Goal: Task Accomplishment & Management: Complete application form

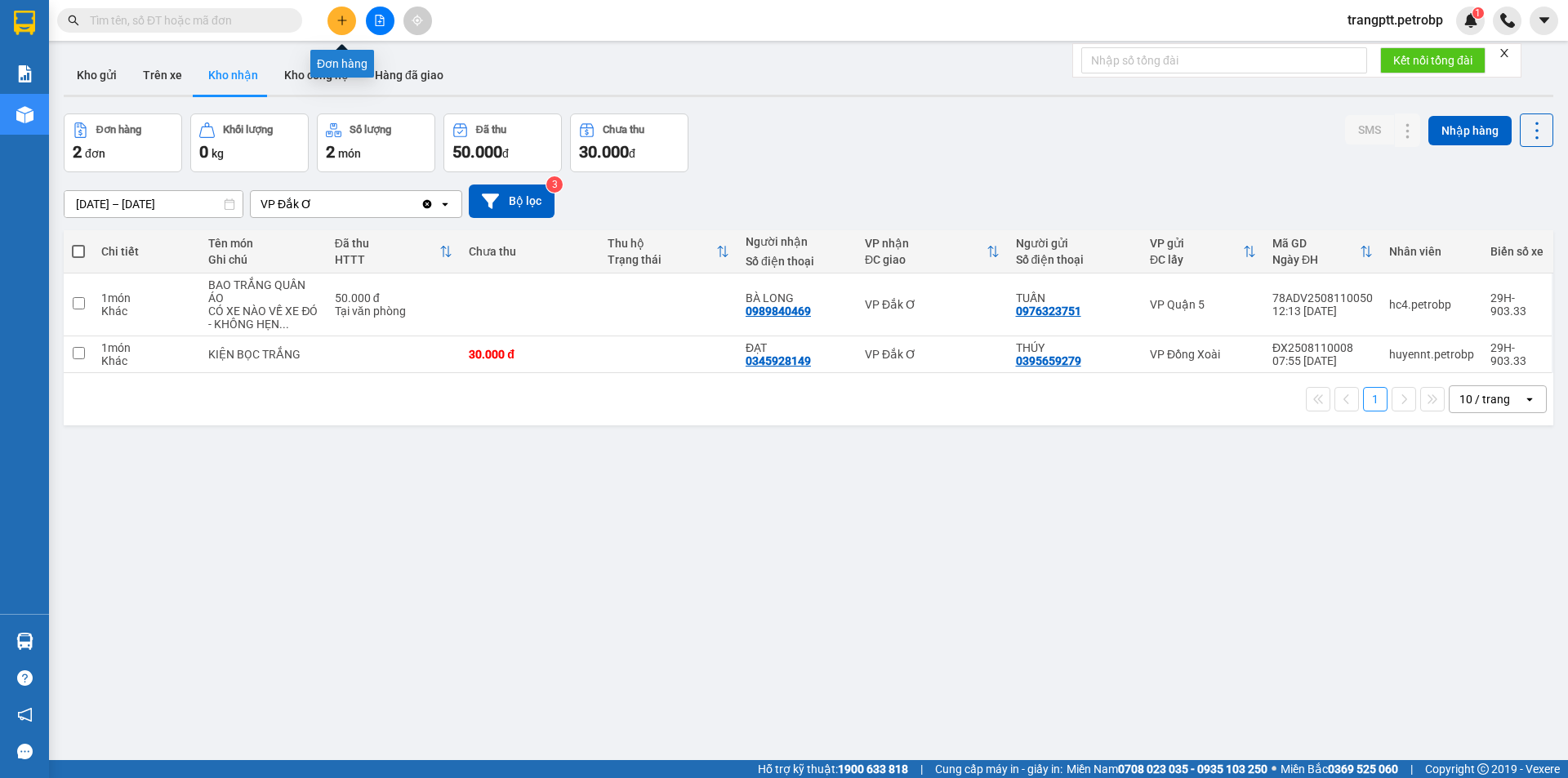
click at [339, 13] on button at bounding box center [341, 21] width 29 height 29
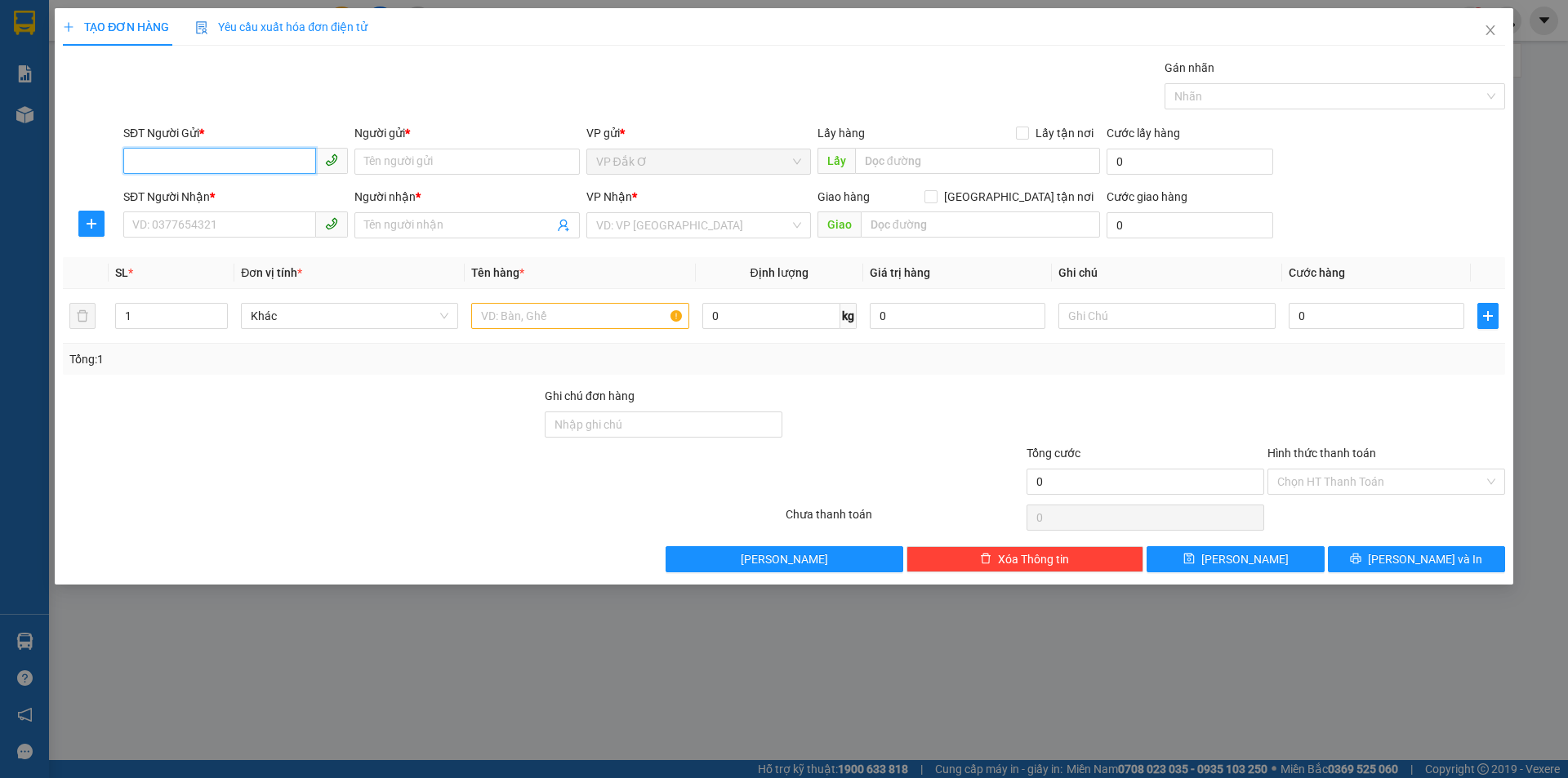
click at [231, 164] on input "SĐT Người Gửi *" at bounding box center [219, 161] width 192 height 27
click at [236, 225] on div "0973341915 - LONG HƯƠNG" at bounding box center [236, 221] width 205 height 18
type input "0973341915"
type input "LONG HƯƠNG"
type input "0913913312"
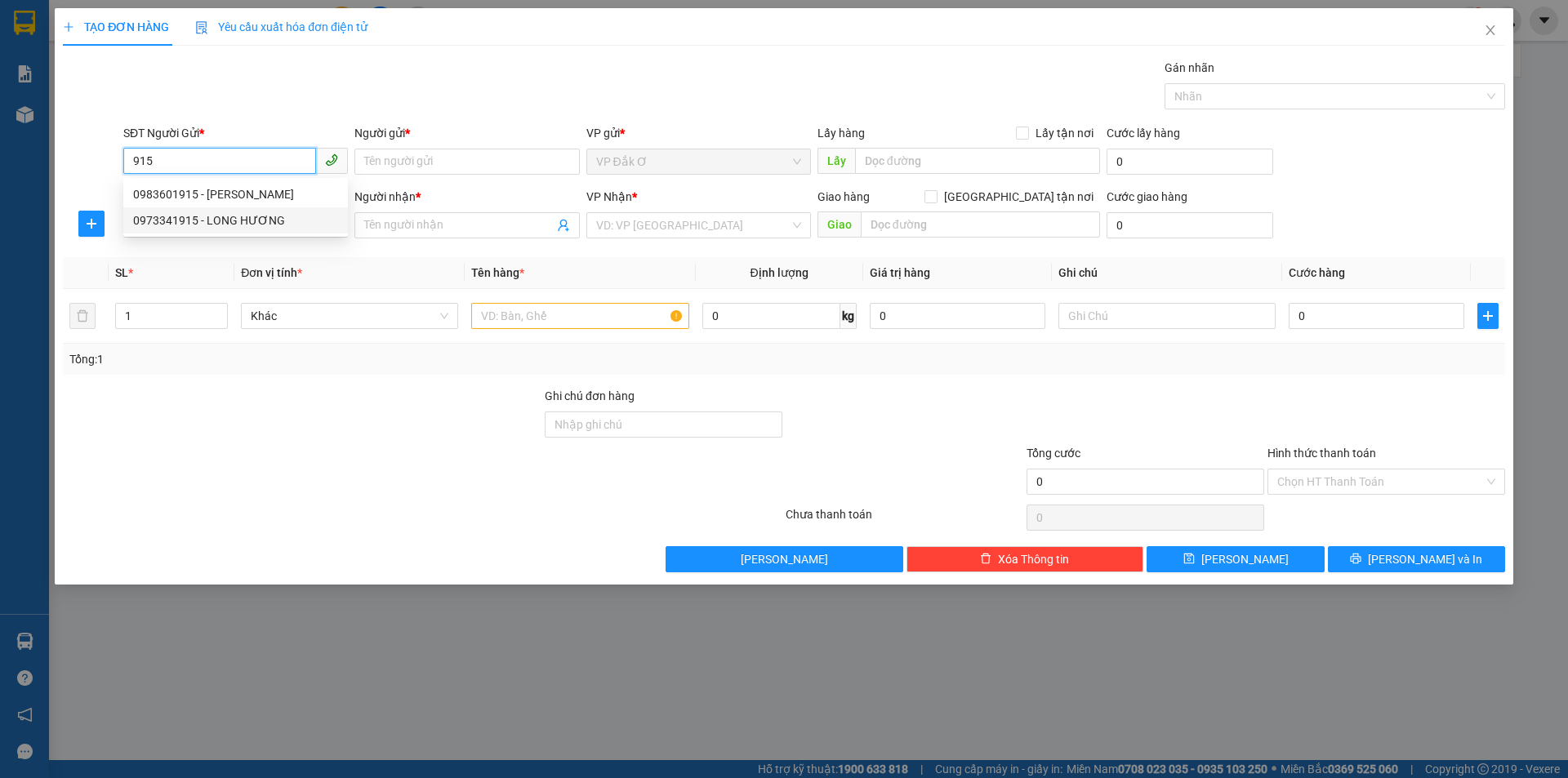
type input "KHÔI"
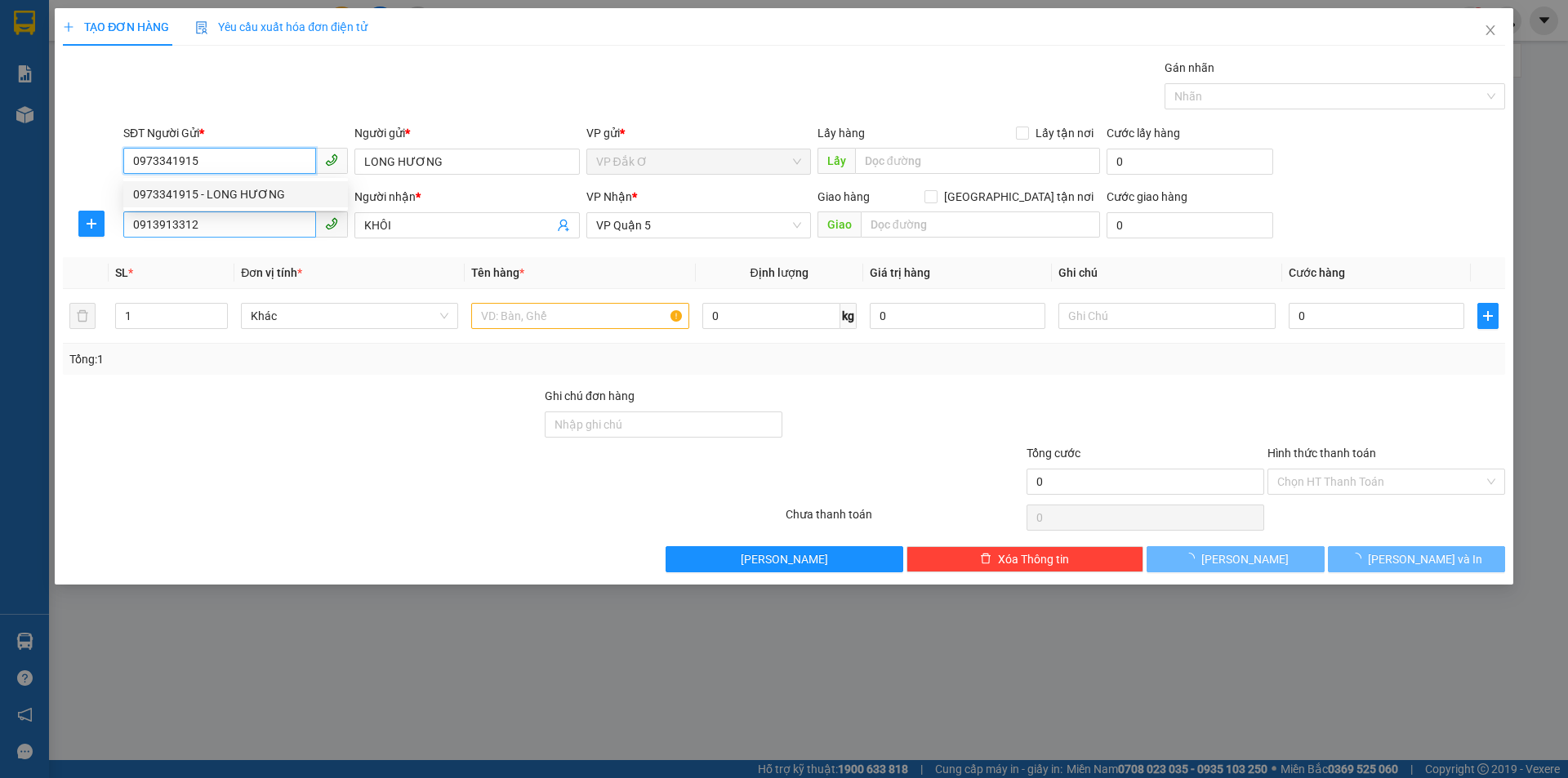
type input "30.000"
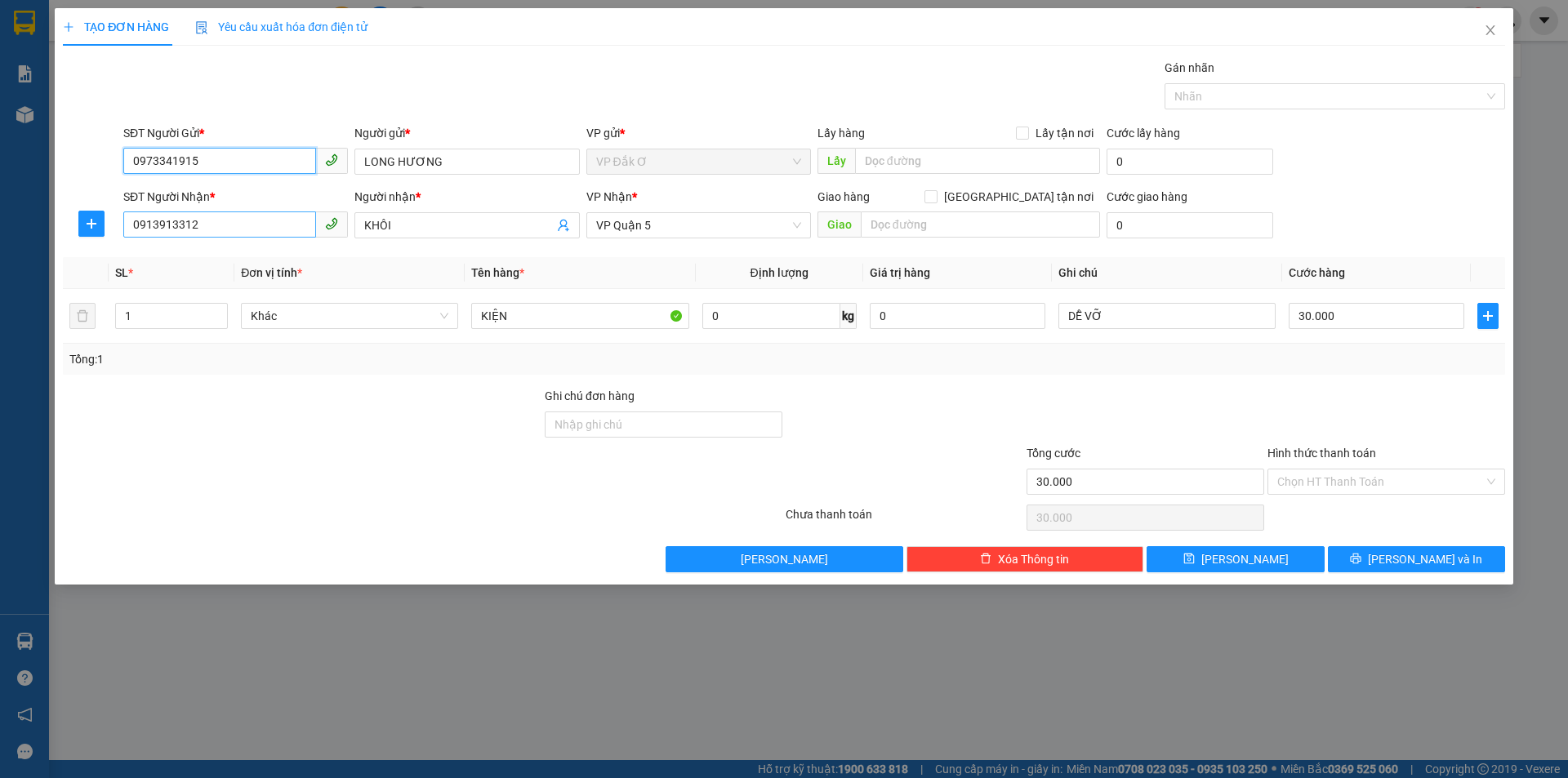
type input "0973341915"
click at [255, 221] on input "0913913312" at bounding box center [219, 225] width 192 height 27
type input "0"
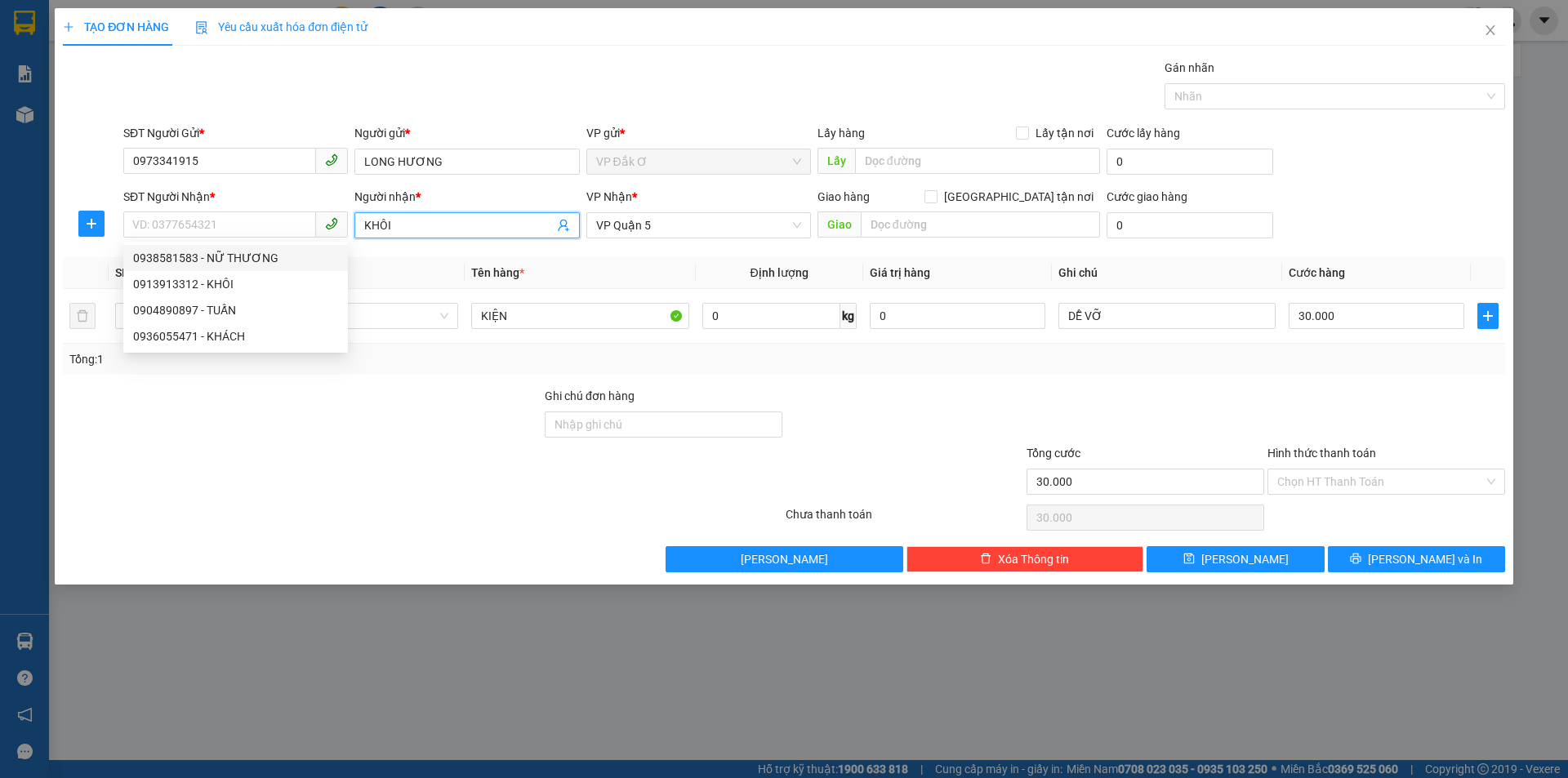
click at [401, 216] on span "KHÔI" at bounding box center [466, 225] width 225 height 27
type input "K"
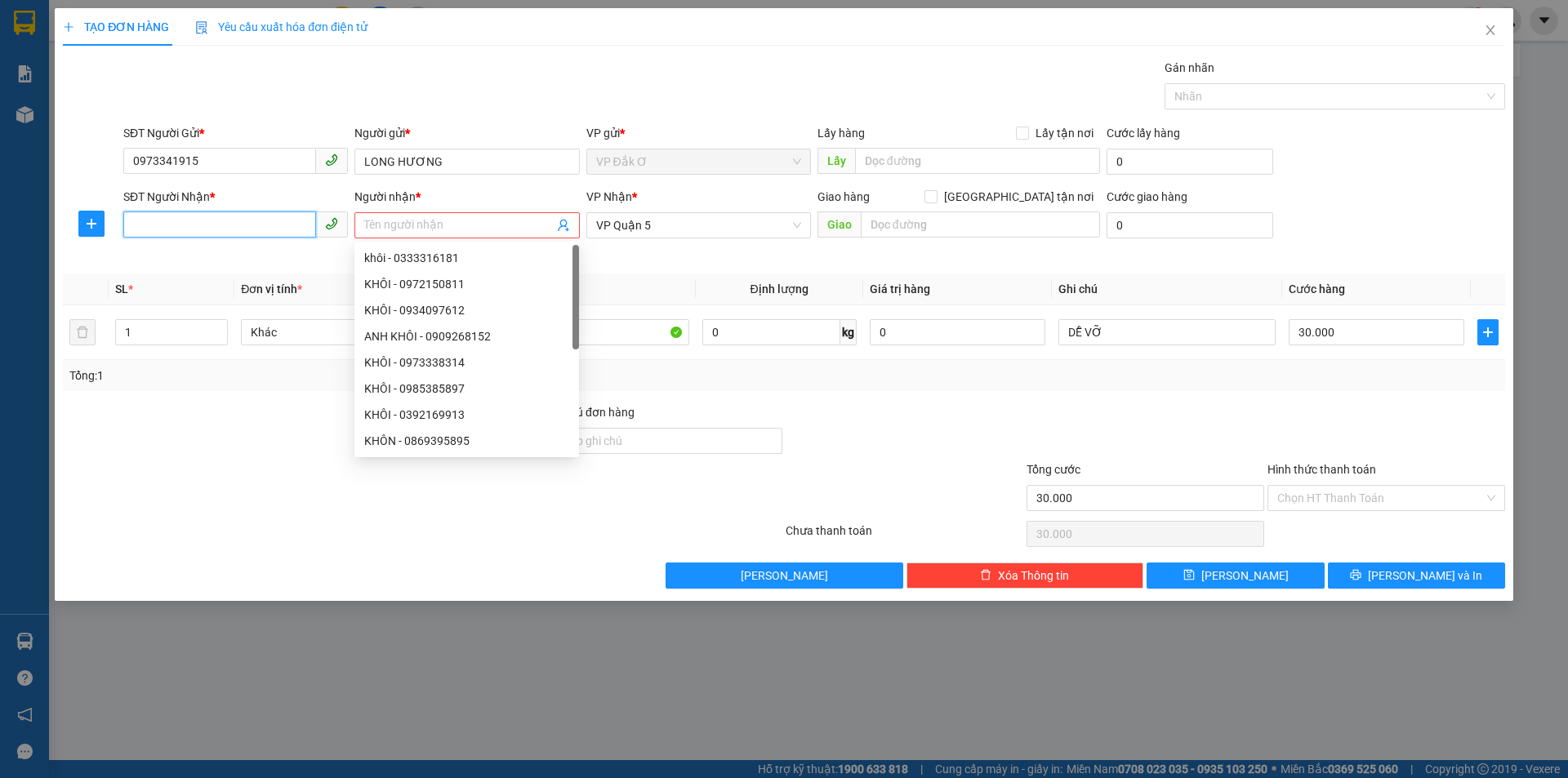
click at [262, 223] on input "SĐT Người Nhận *" at bounding box center [219, 225] width 192 height 27
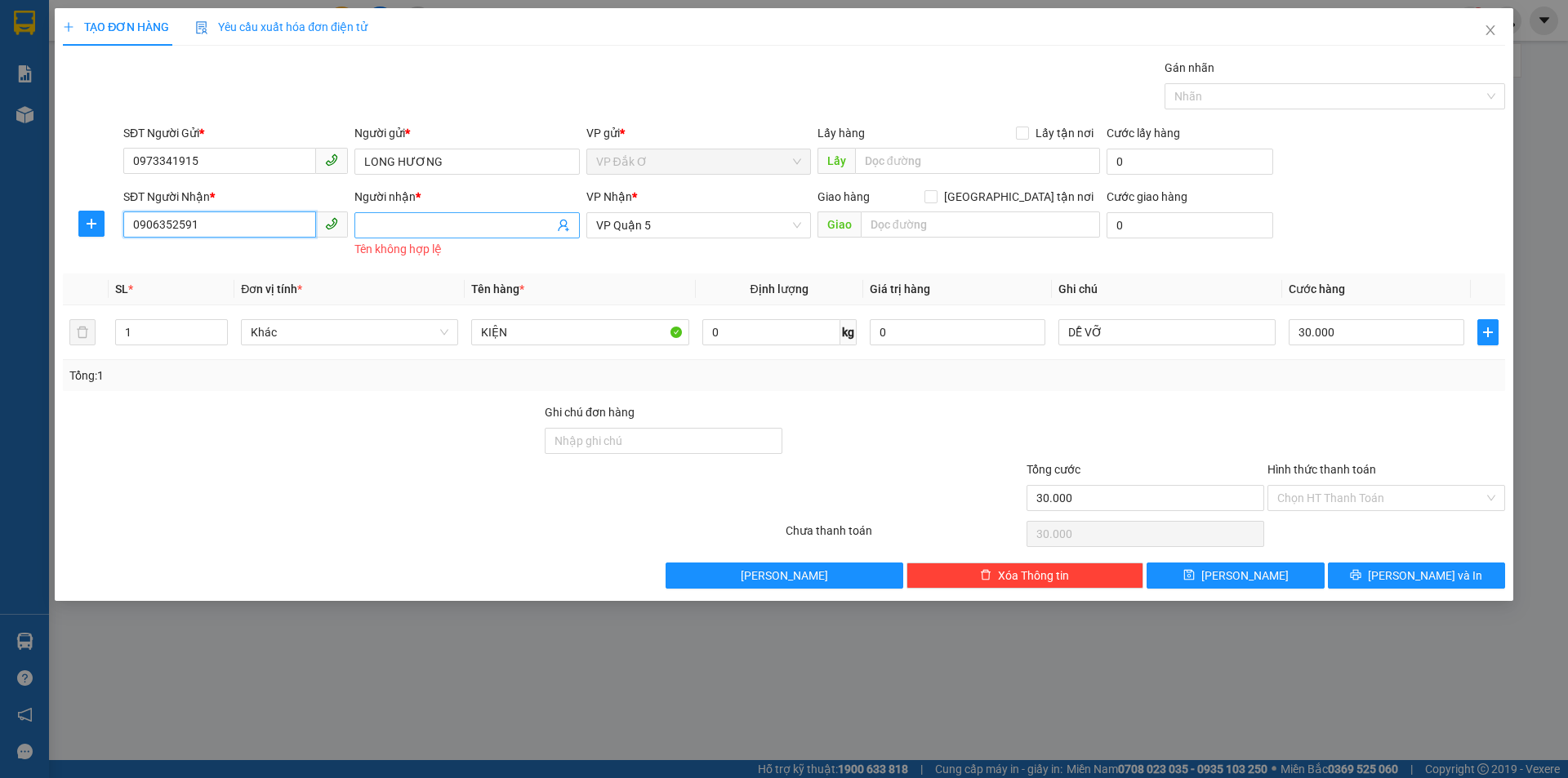
type input "0906352591"
click at [475, 222] on input "Người nhận *" at bounding box center [458, 225] width 188 height 18
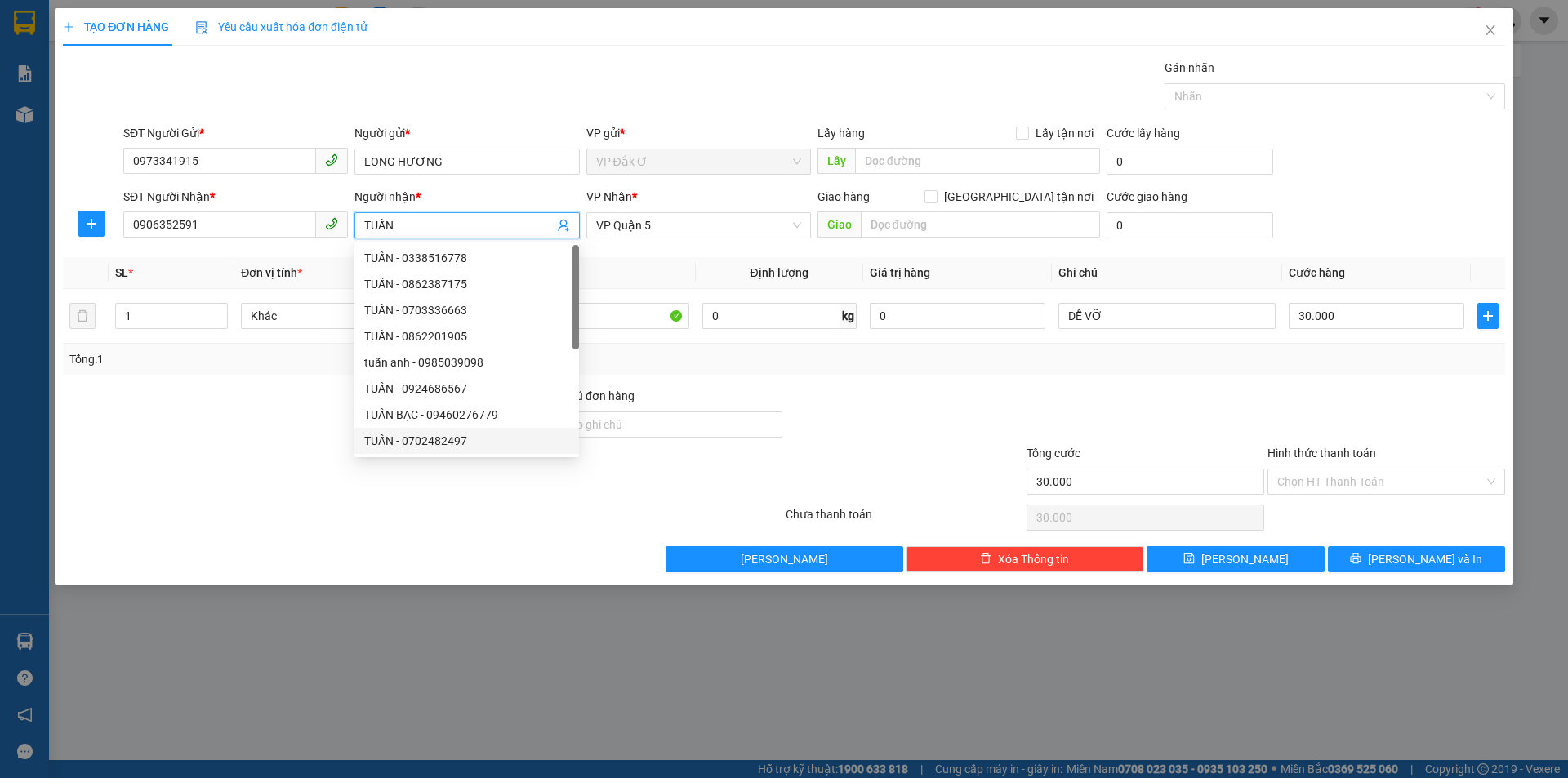
type input "TUẤN"
click at [243, 385] on div "Transit Pickup Surcharge Ids Transit Deliver Surcharge Ids Transit Deliver Surc…" at bounding box center [784, 316] width 1443 height 514
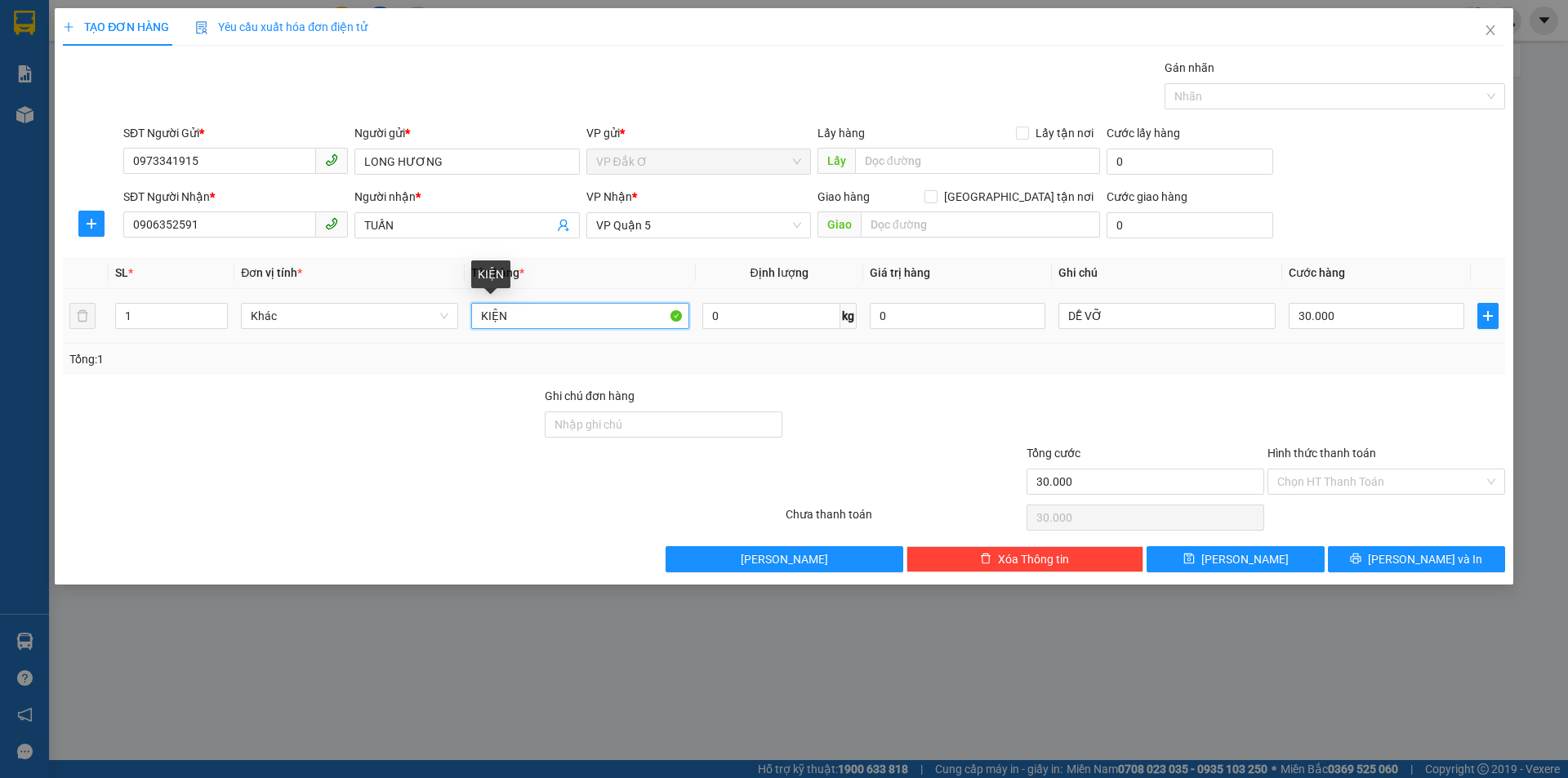
click at [568, 318] on input "KIỆN" at bounding box center [580, 316] width 217 height 27
type input "K"
type input "CARTON XANH"
click at [1108, 313] on input "DỄ VỠ" at bounding box center [1167, 316] width 217 height 27
type input "DỄ VỠ, NHẸ TAY"
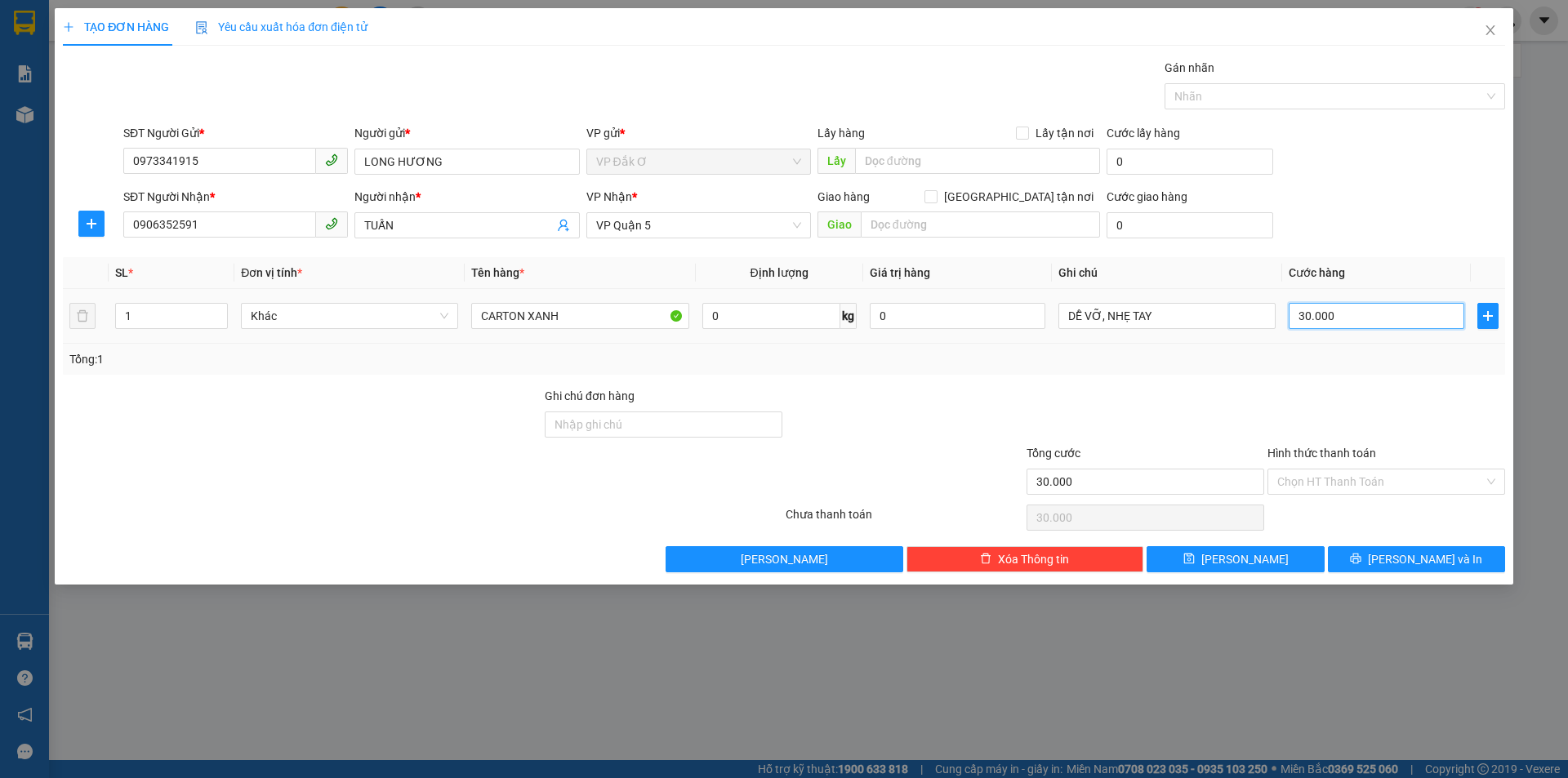
click at [1356, 317] on input "30.000" at bounding box center [1377, 316] width 176 height 27
type input "0"
type input "4"
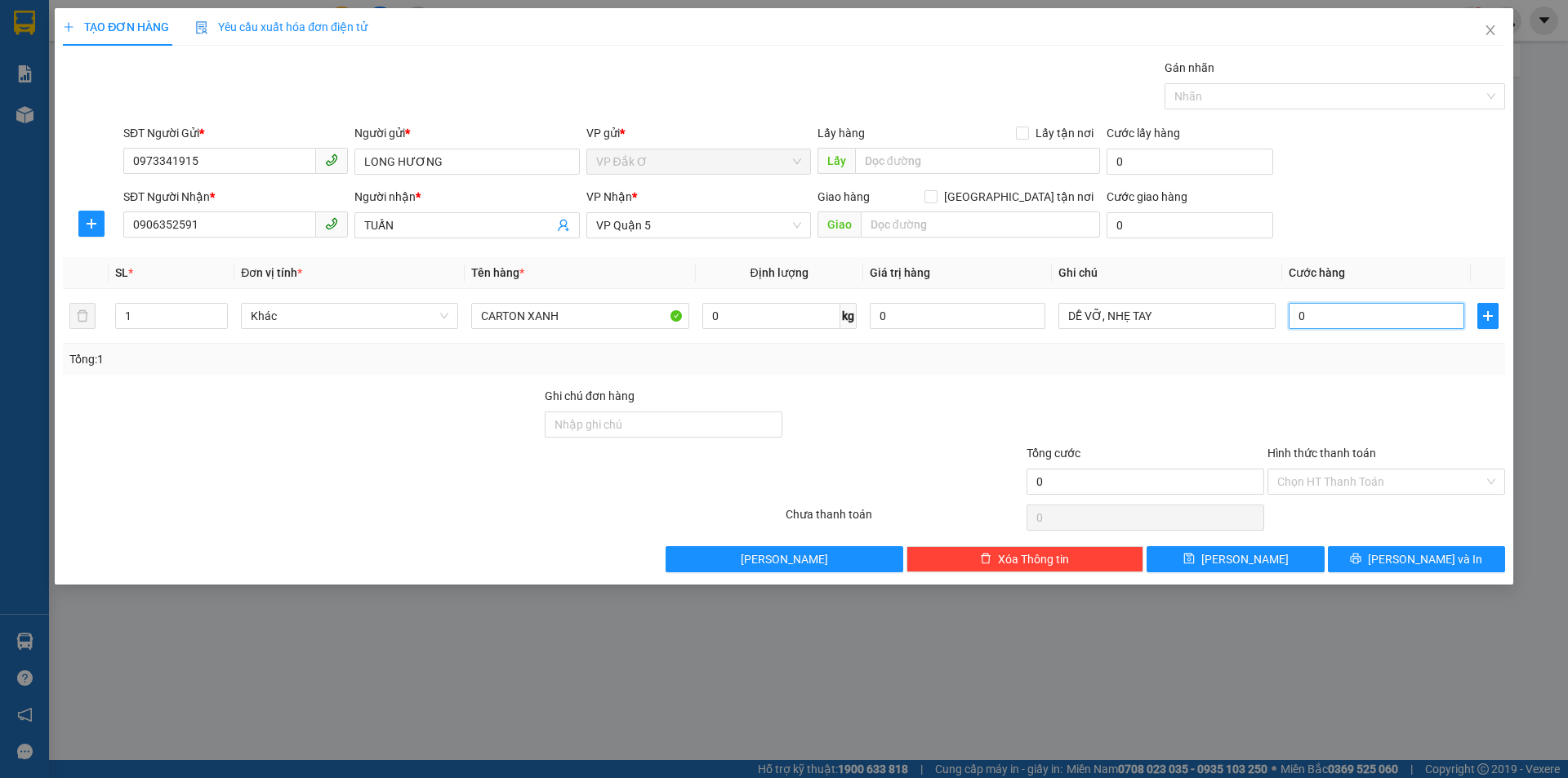
type input "4"
type input "04"
type input "40"
type input "040"
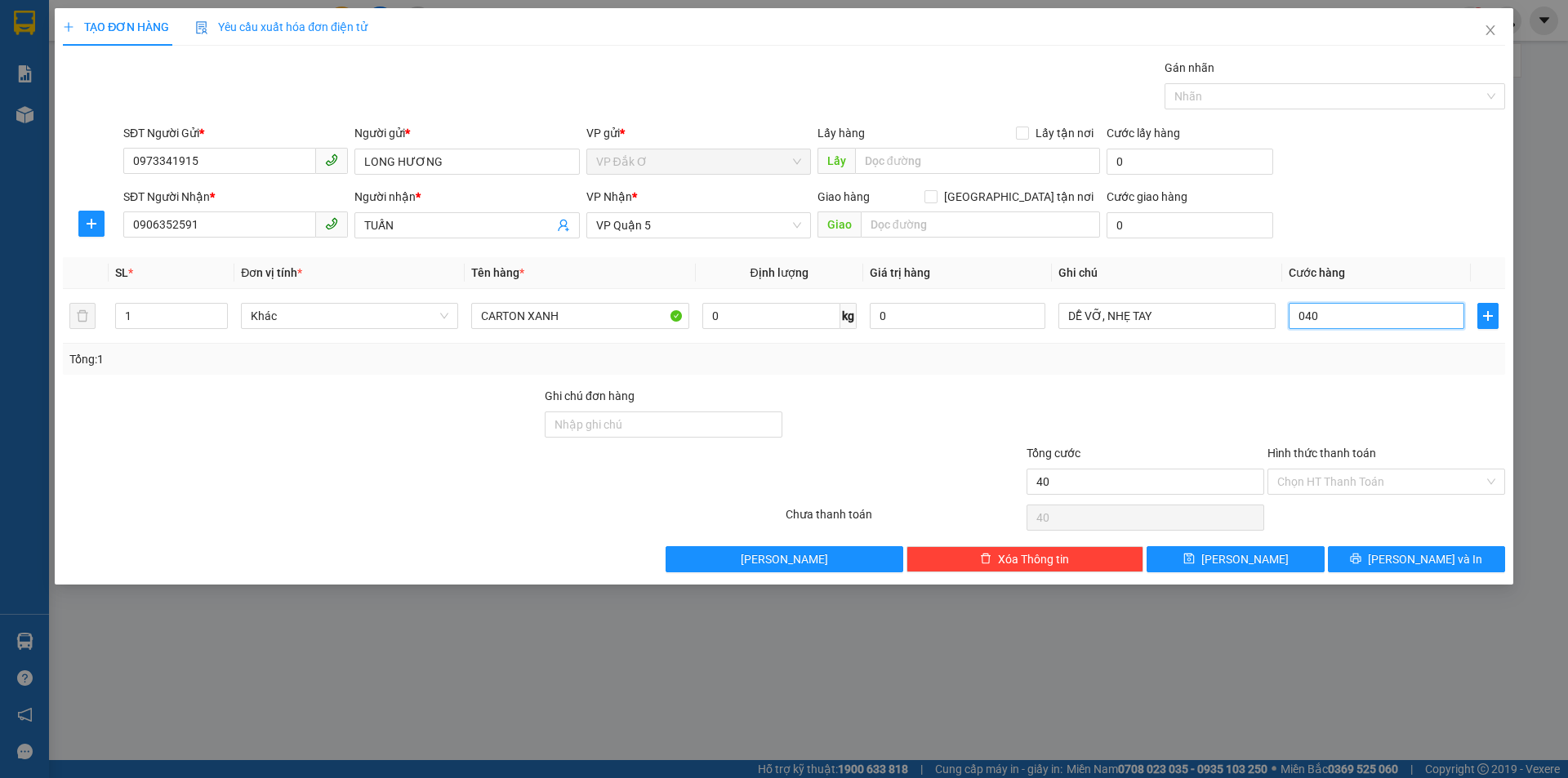
type input "400"
type input "0.400"
type input "4.000"
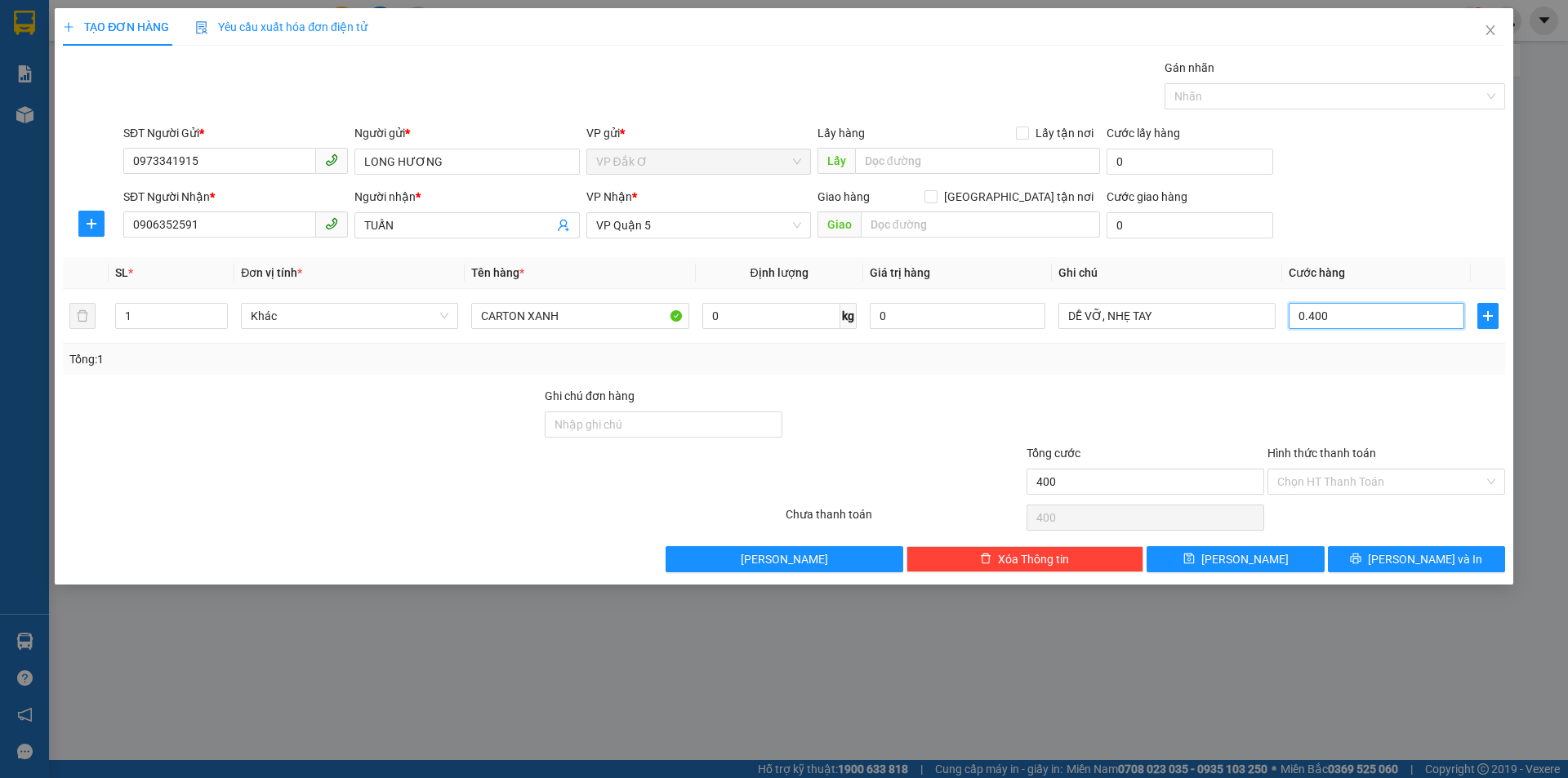
type input "04.000"
type input "40.000"
click at [1331, 474] on input "Hình thức thanh toán" at bounding box center [1381, 481] width 207 height 25
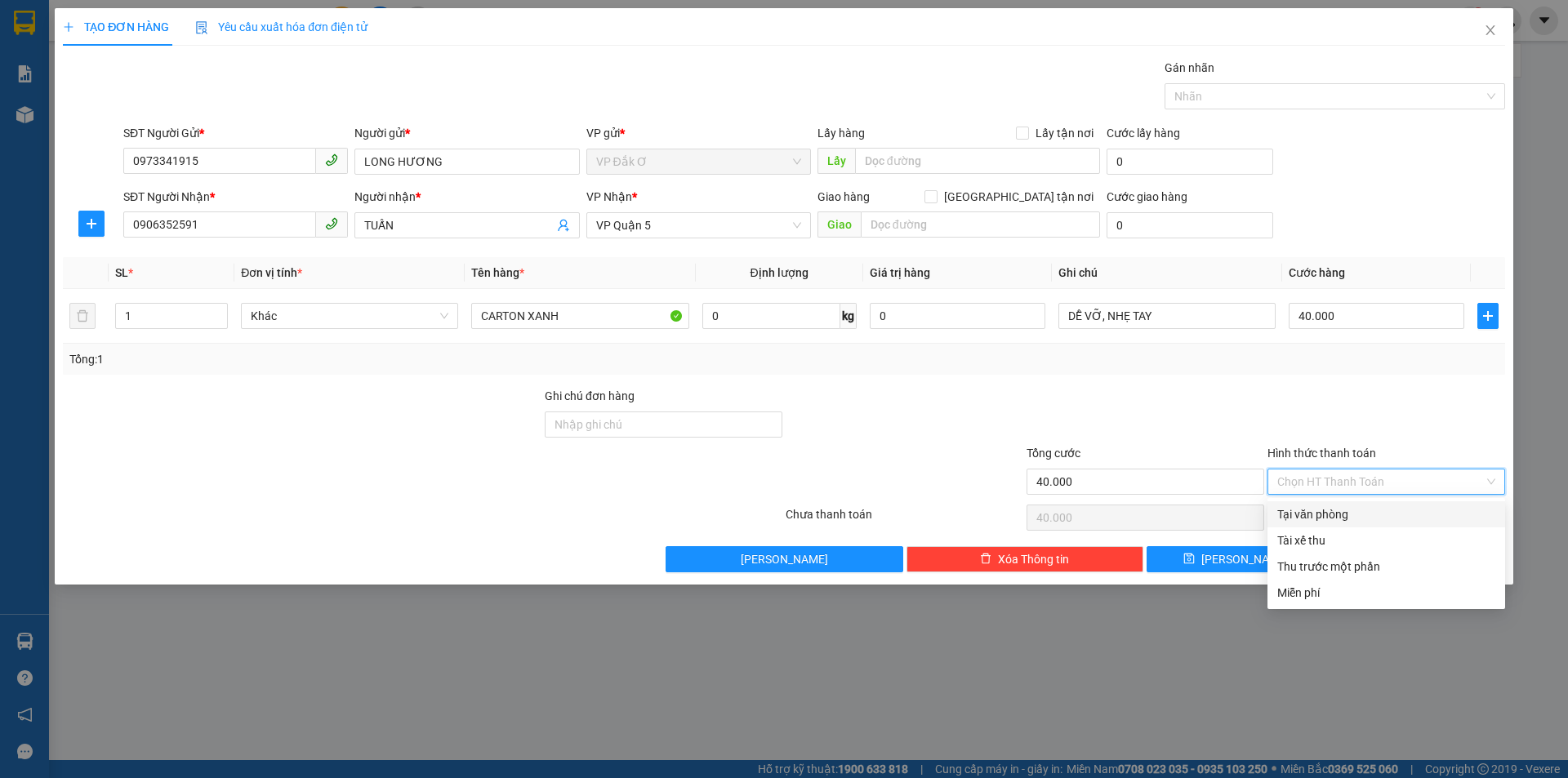
click at [1323, 476] on input "Hình thức thanh toán" at bounding box center [1381, 481] width 207 height 25
click at [1308, 512] on div "Tại văn phòng" at bounding box center [1386, 515] width 218 height 18
type input "0"
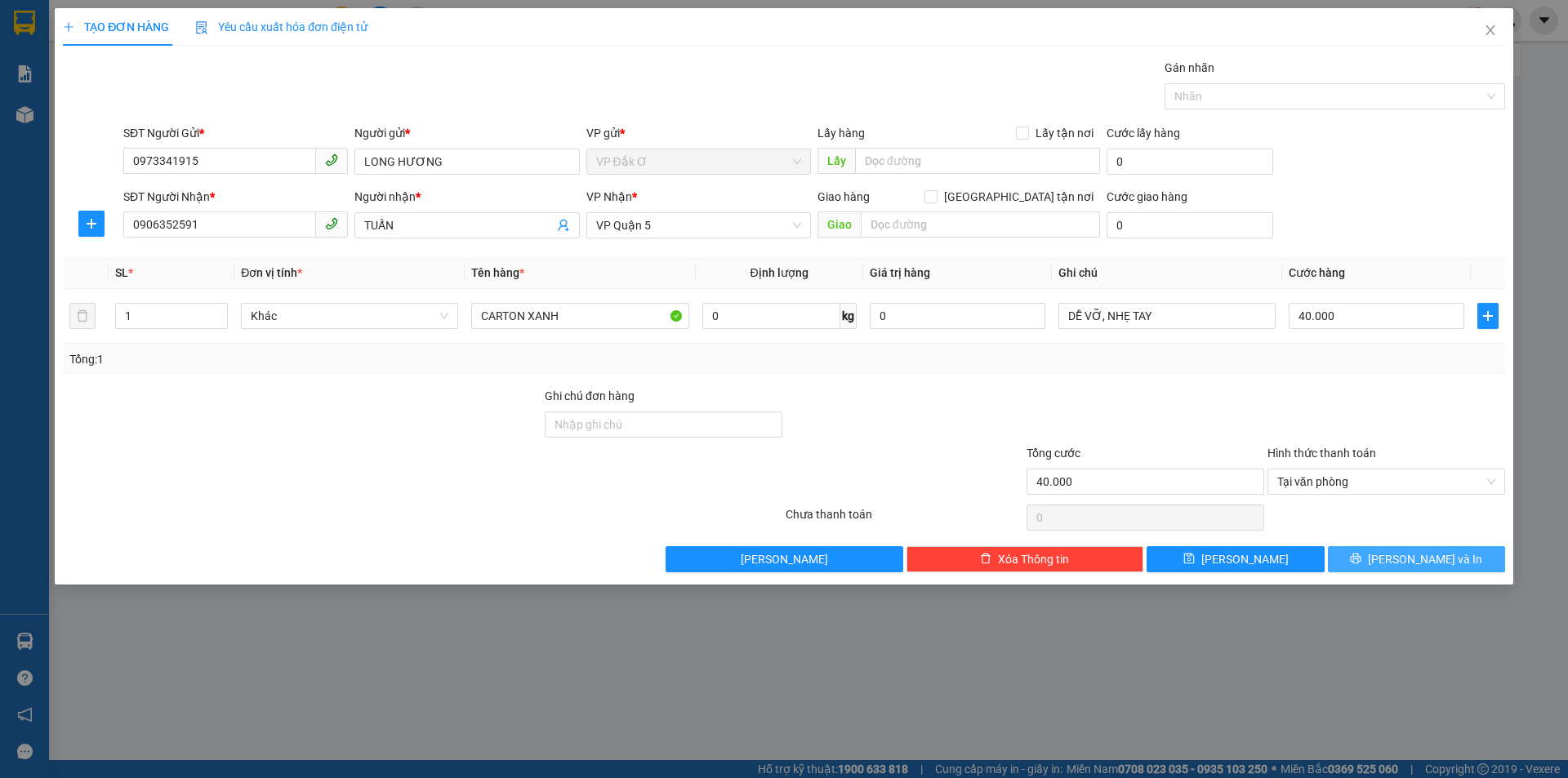
click at [1362, 562] on icon "printer" at bounding box center [1356, 559] width 11 height 11
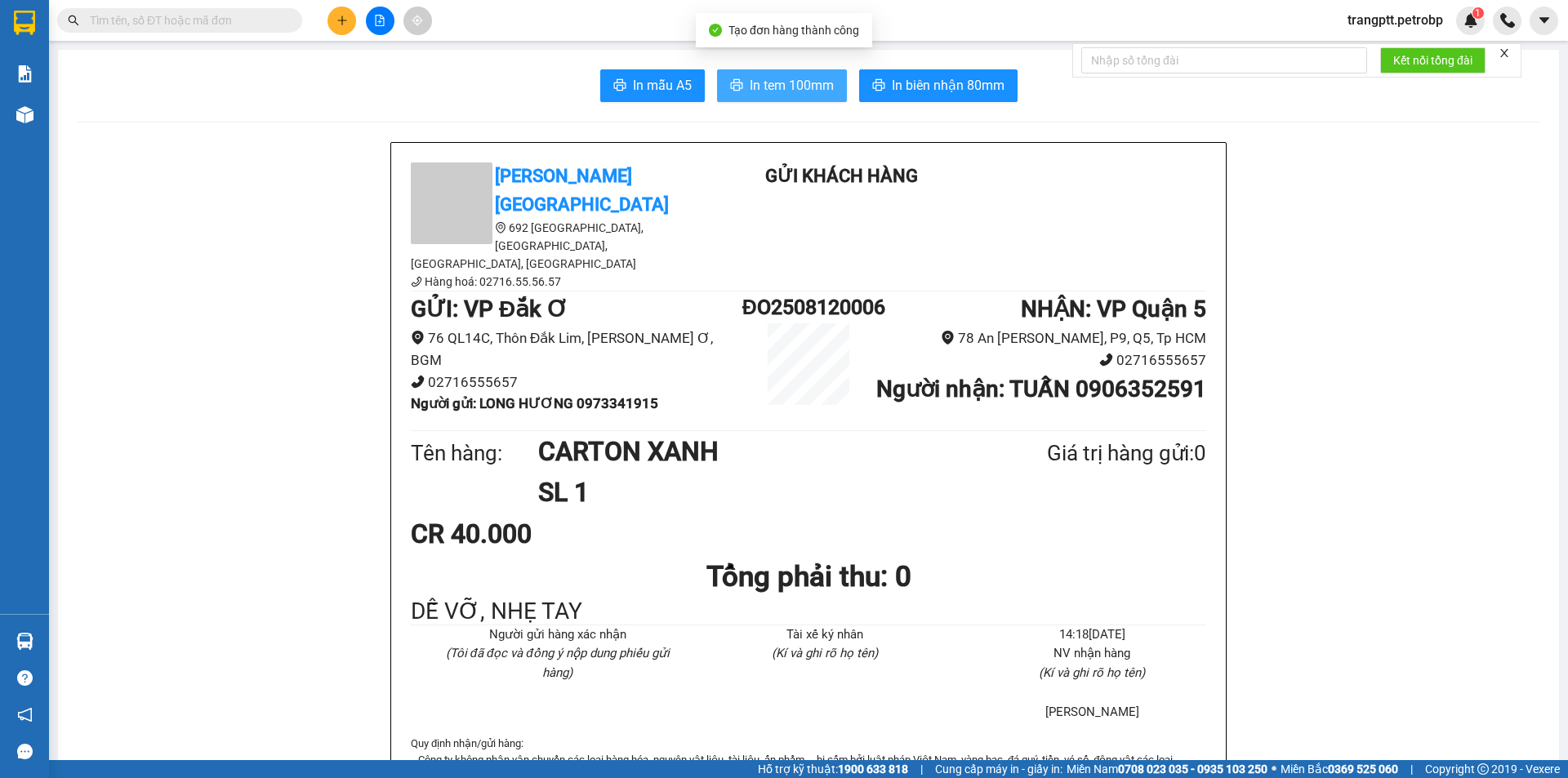
click at [769, 75] on span "In tem 100mm" at bounding box center [791, 85] width 84 height 21
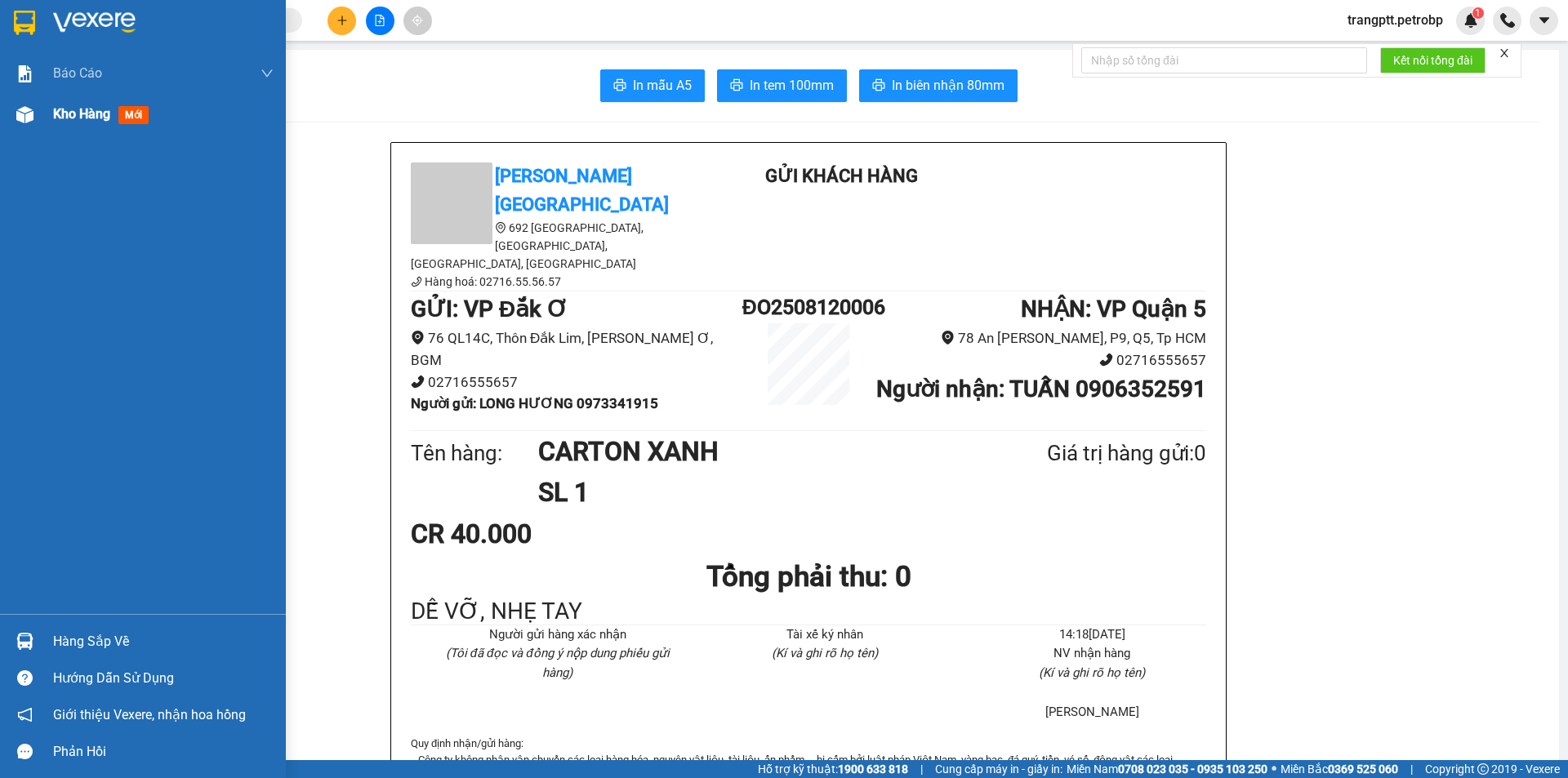
click at [82, 121] on span "Kho hàng" at bounding box center [82, 114] width 57 height 16
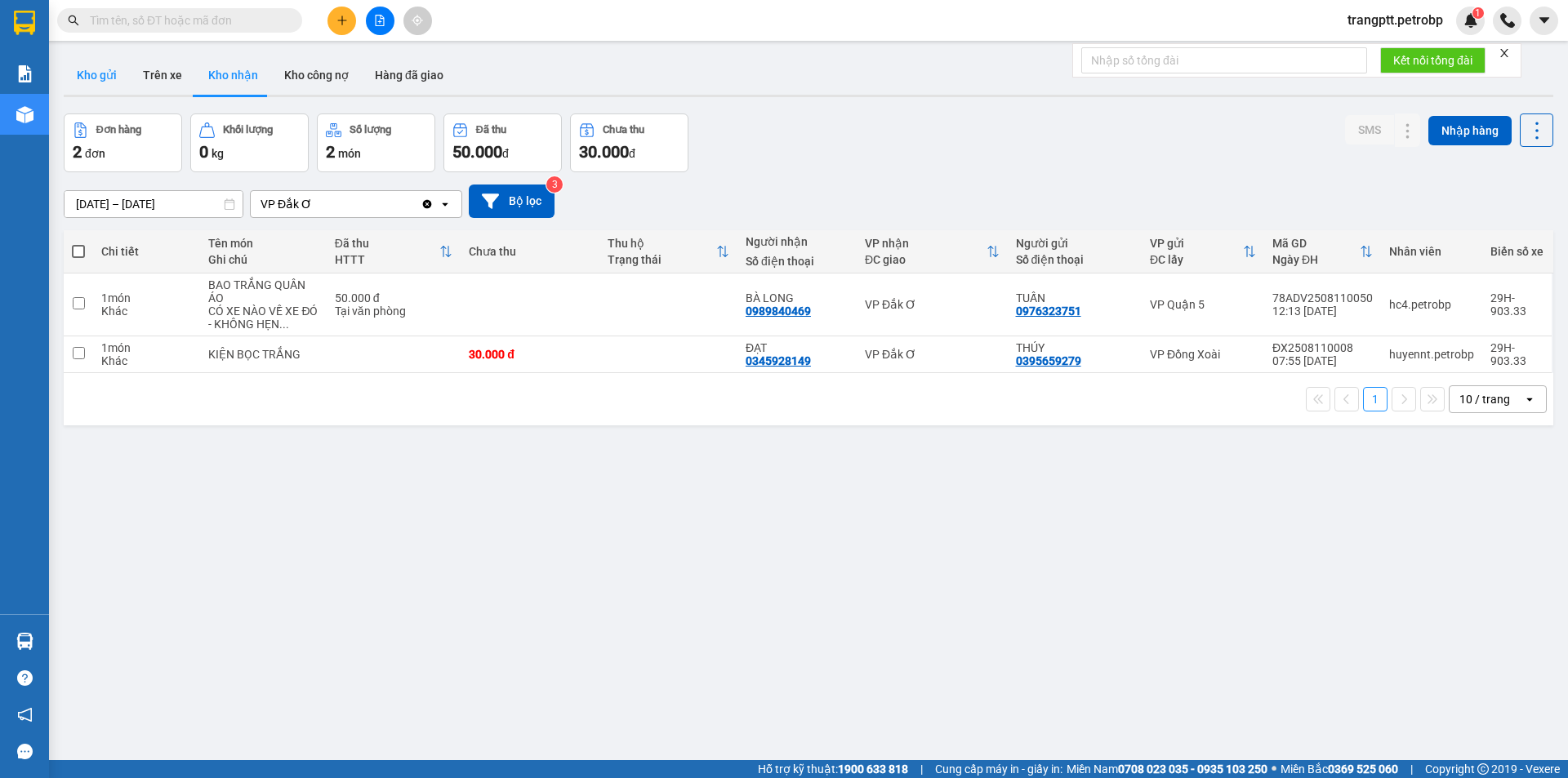
click at [90, 69] on button "Kho gửi" at bounding box center [97, 75] width 66 height 39
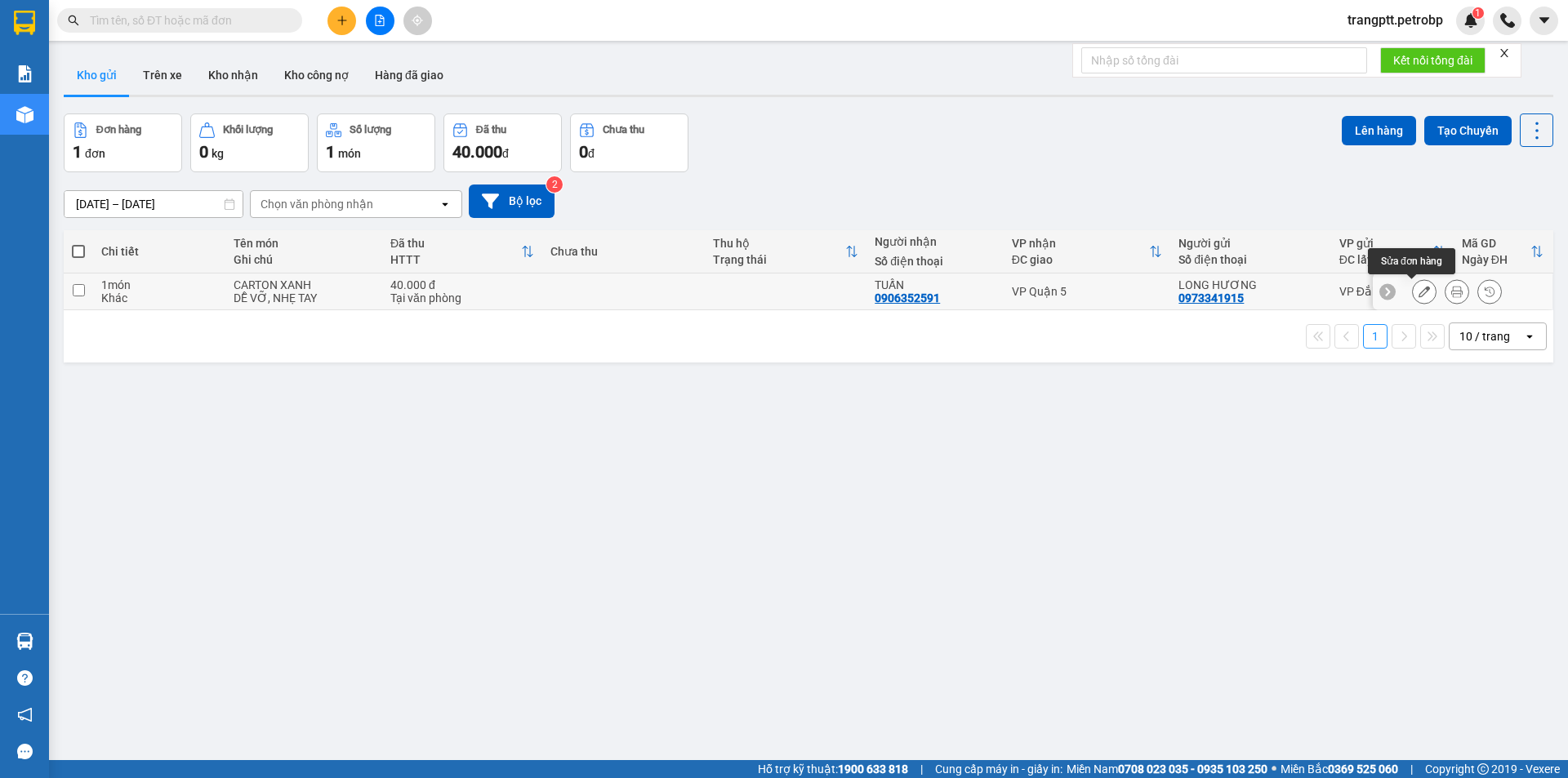
click at [1419, 290] on icon at bounding box center [1425, 292] width 12 height 12
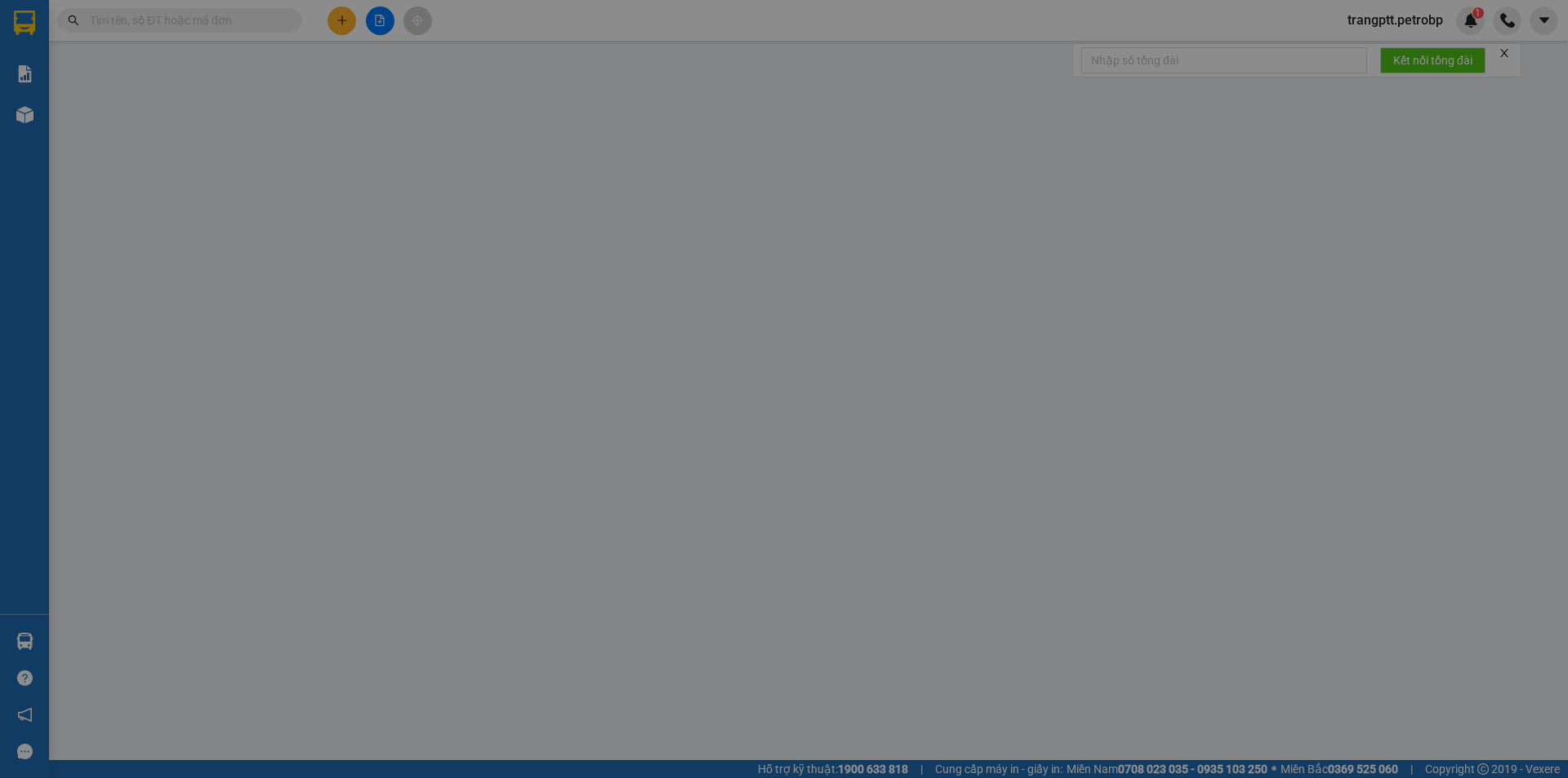
type input "0973341915"
type input "LONG HƯƠNG"
type input "0906352591"
type input "TUẤN"
type input "40.000"
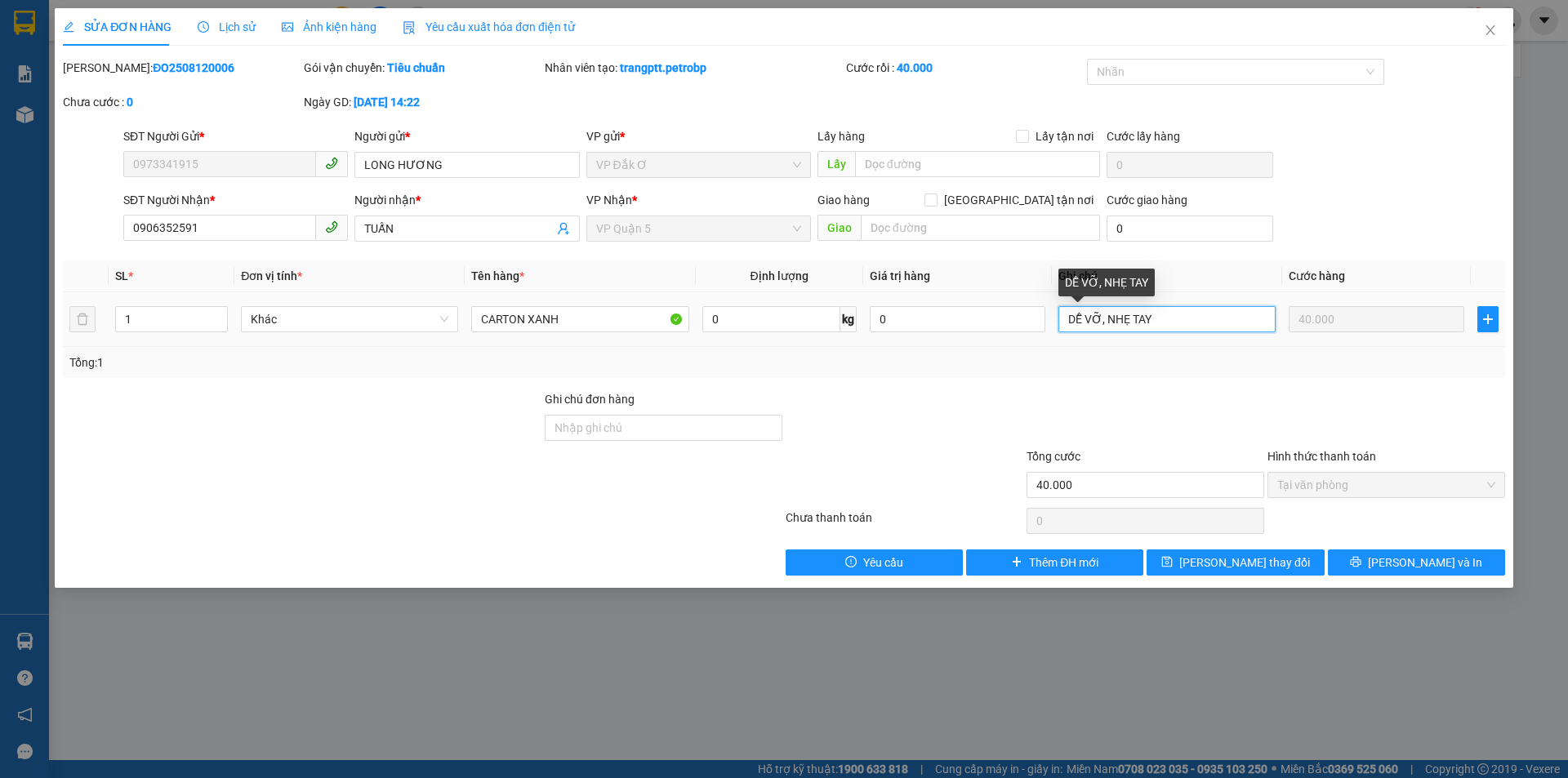
click at [1155, 318] on input "DỄ VỠ, NHẸ TAY" at bounding box center [1167, 319] width 217 height 27
type input "DỄ VỠ, NHẸ TAY, KHÁCH ĐỒNG Ý CÓ CHUYẾN NÀO ĐI CHUYẾN ĐÓ"
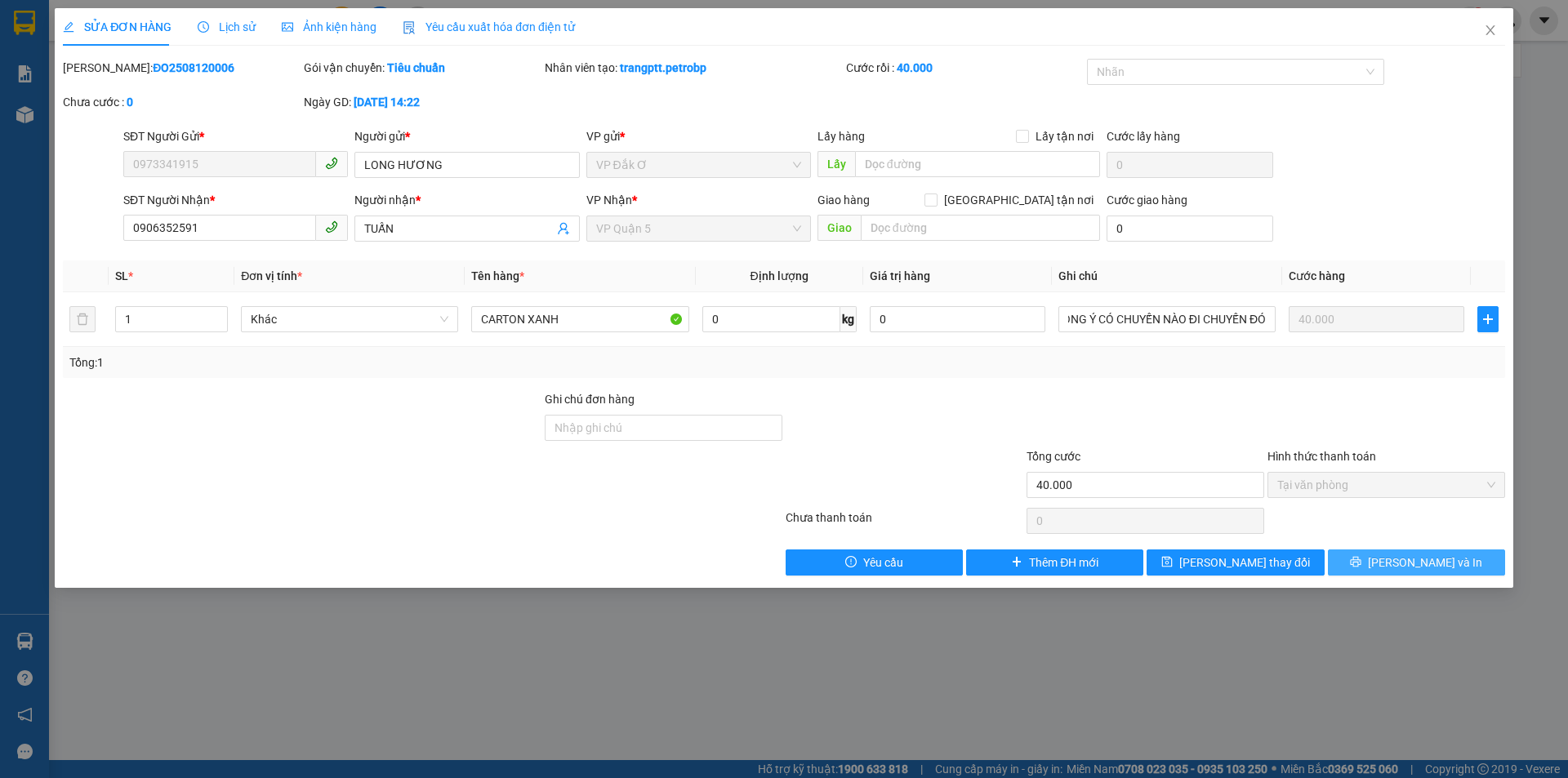
scroll to position [0, 0]
click at [1376, 561] on button "[PERSON_NAME] và In" at bounding box center [1417, 562] width 178 height 27
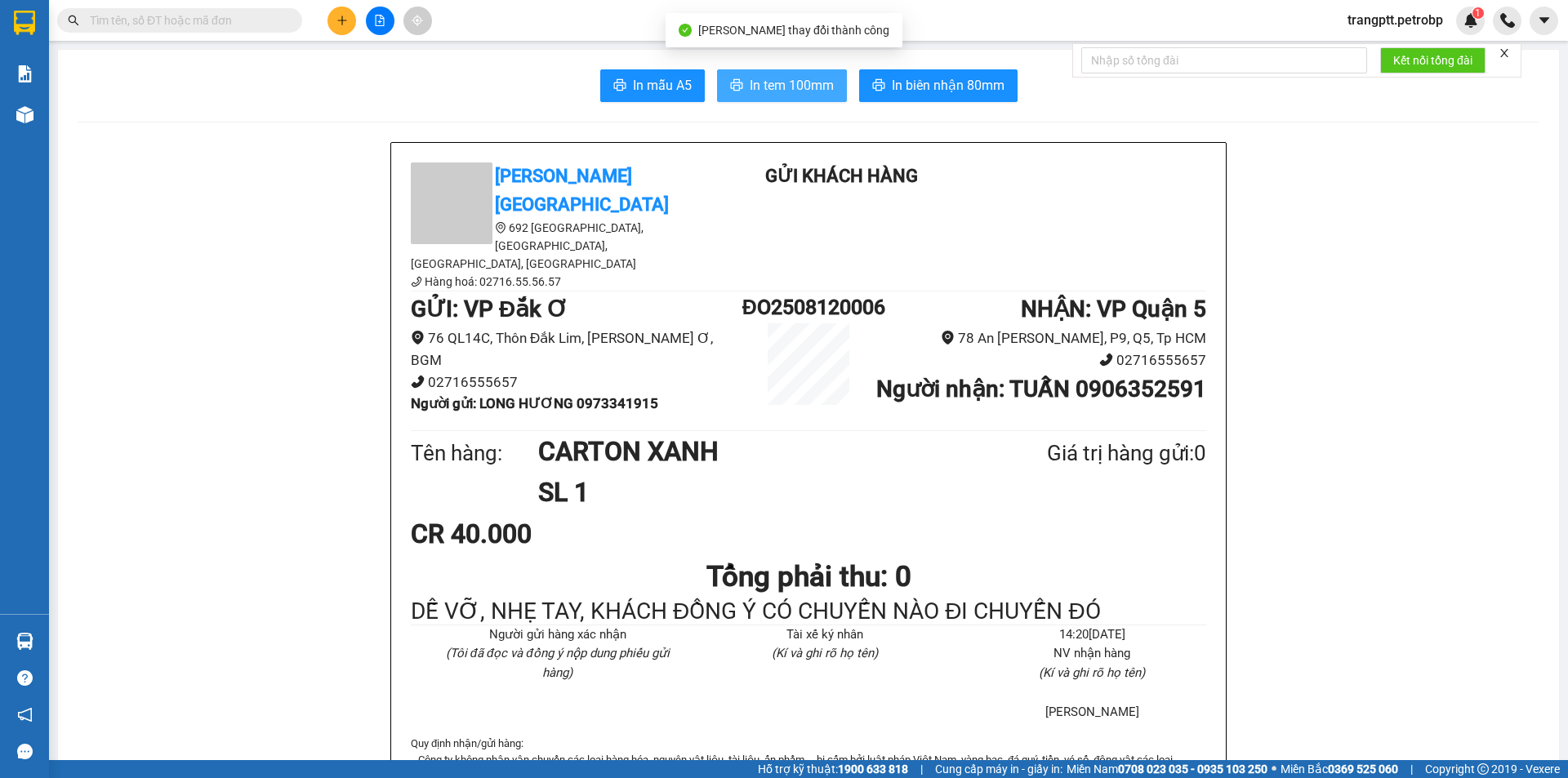
click at [793, 88] on span "In tem 100mm" at bounding box center [791, 85] width 84 height 21
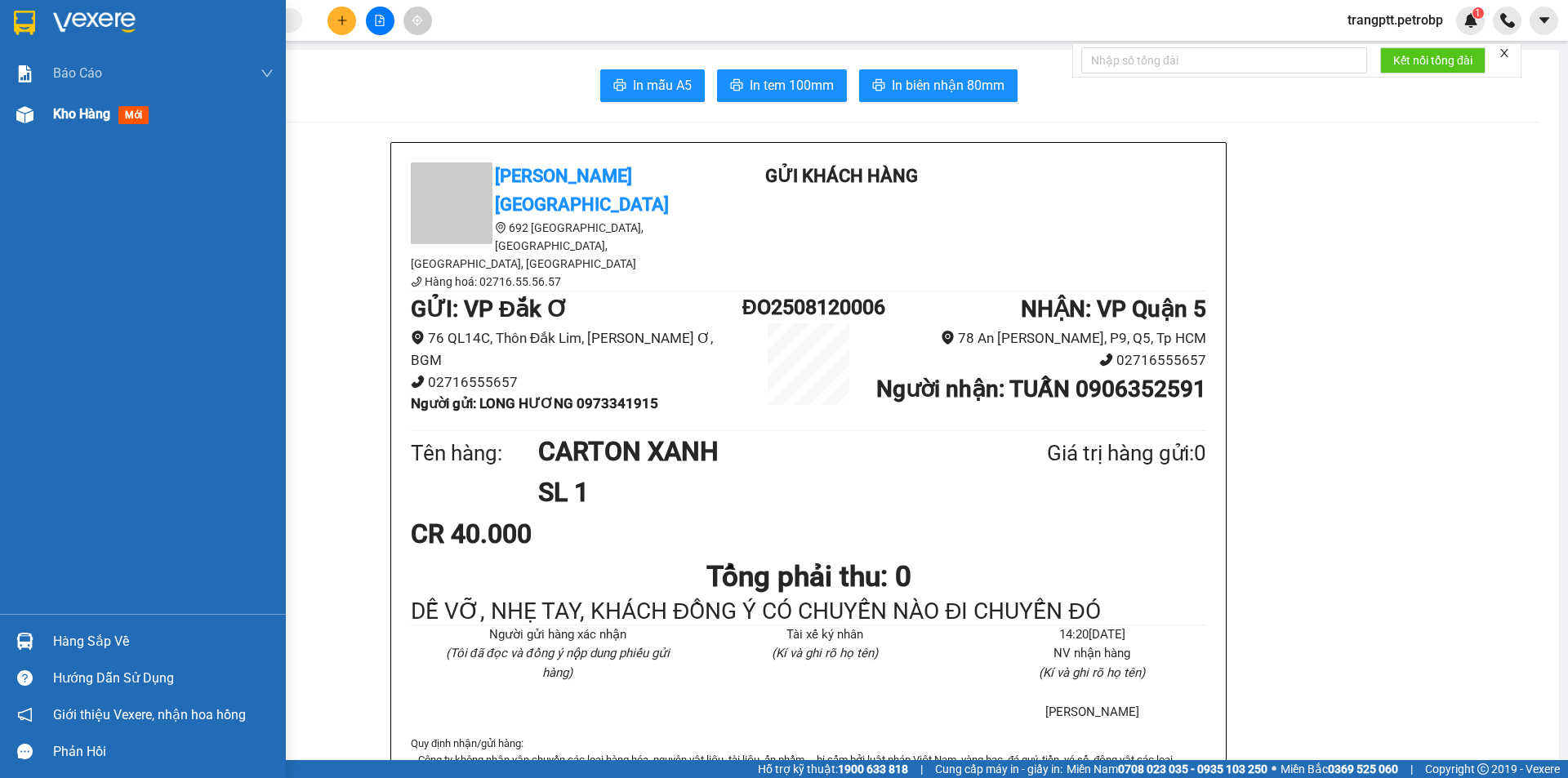
click at [63, 117] on span "Kho hàng" at bounding box center [82, 114] width 57 height 16
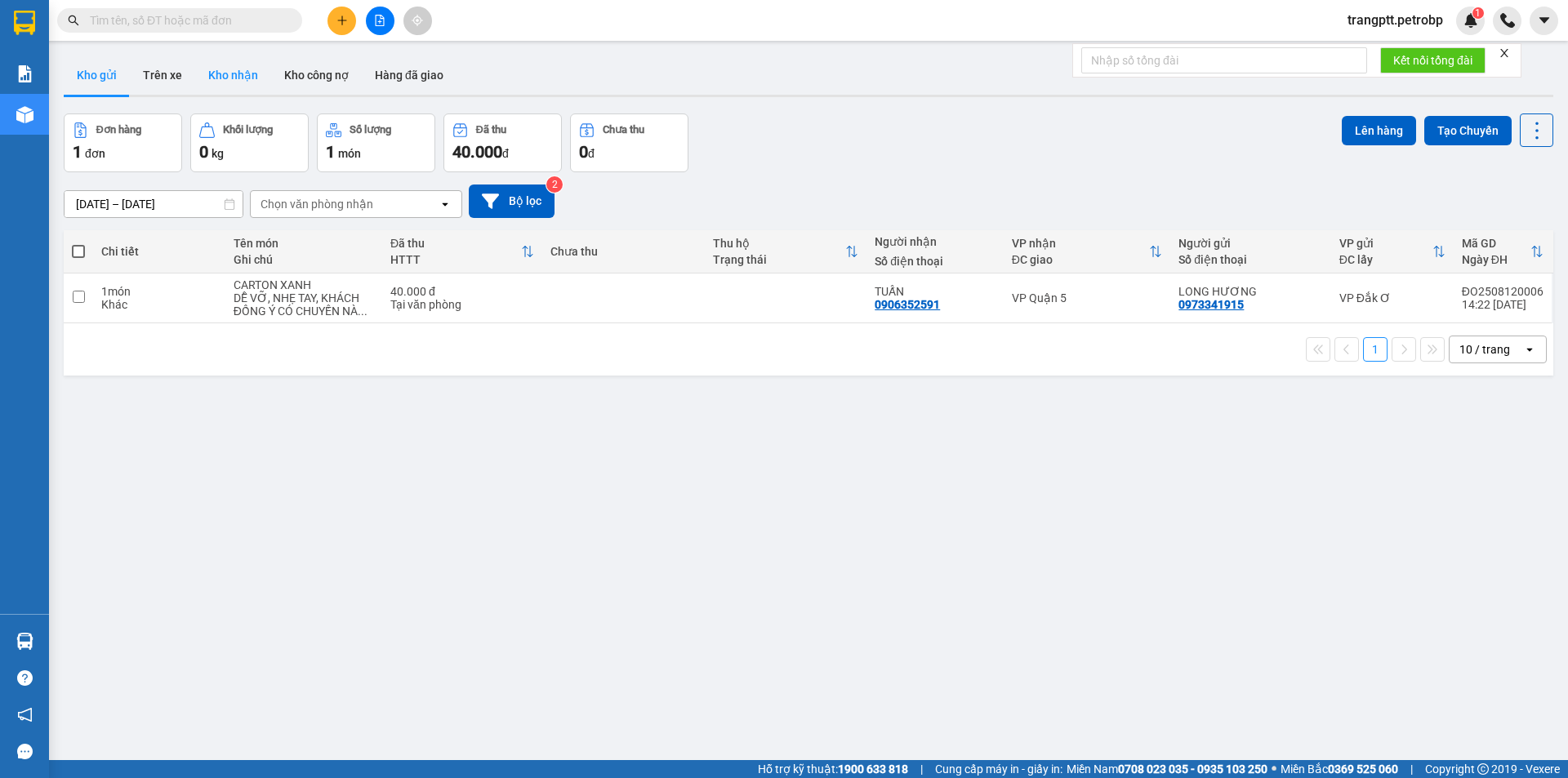
click at [227, 72] on button "Kho nhận" at bounding box center [233, 75] width 76 height 39
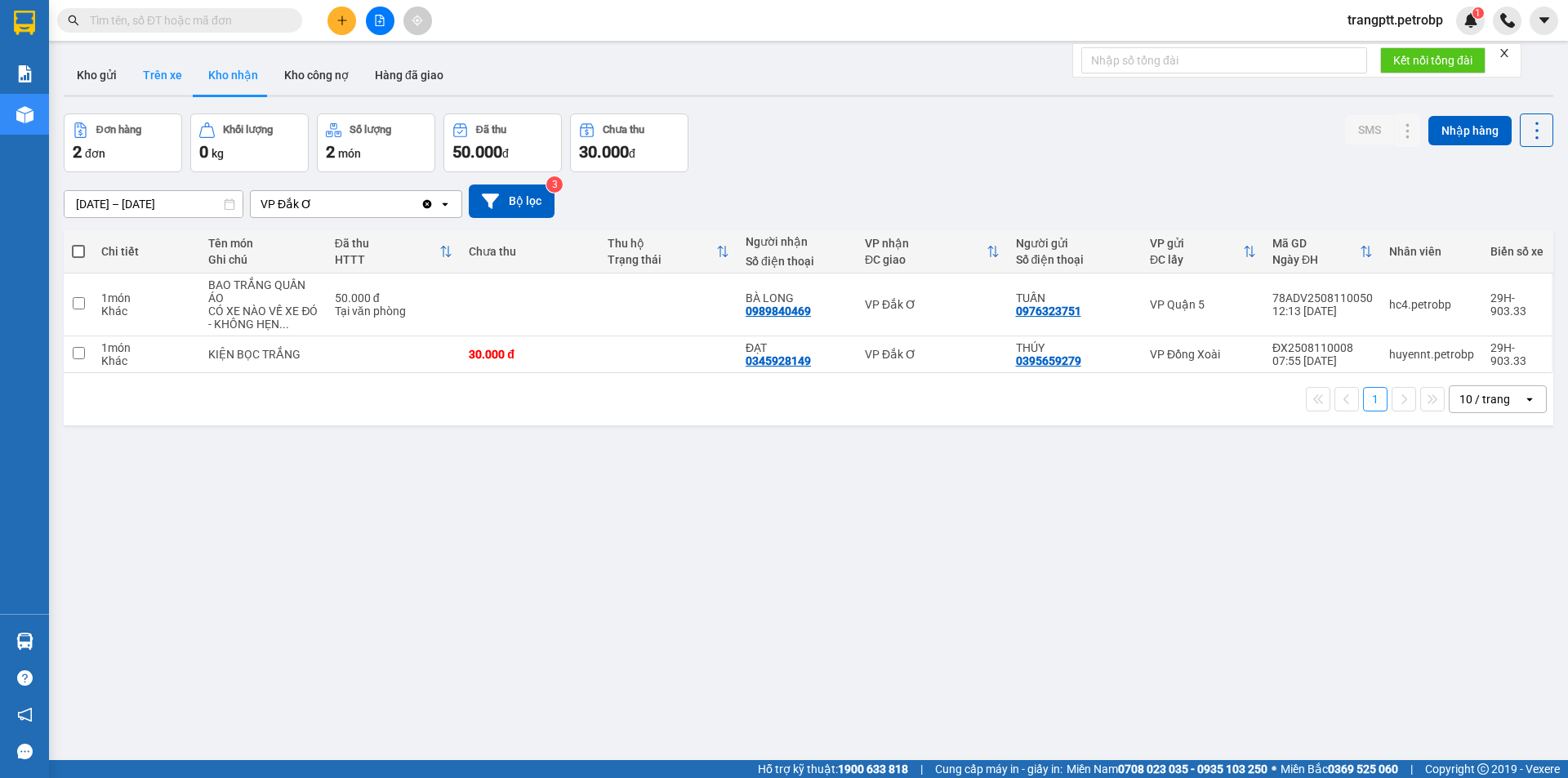
click at [158, 64] on button "Trên xe" at bounding box center [163, 75] width 65 height 39
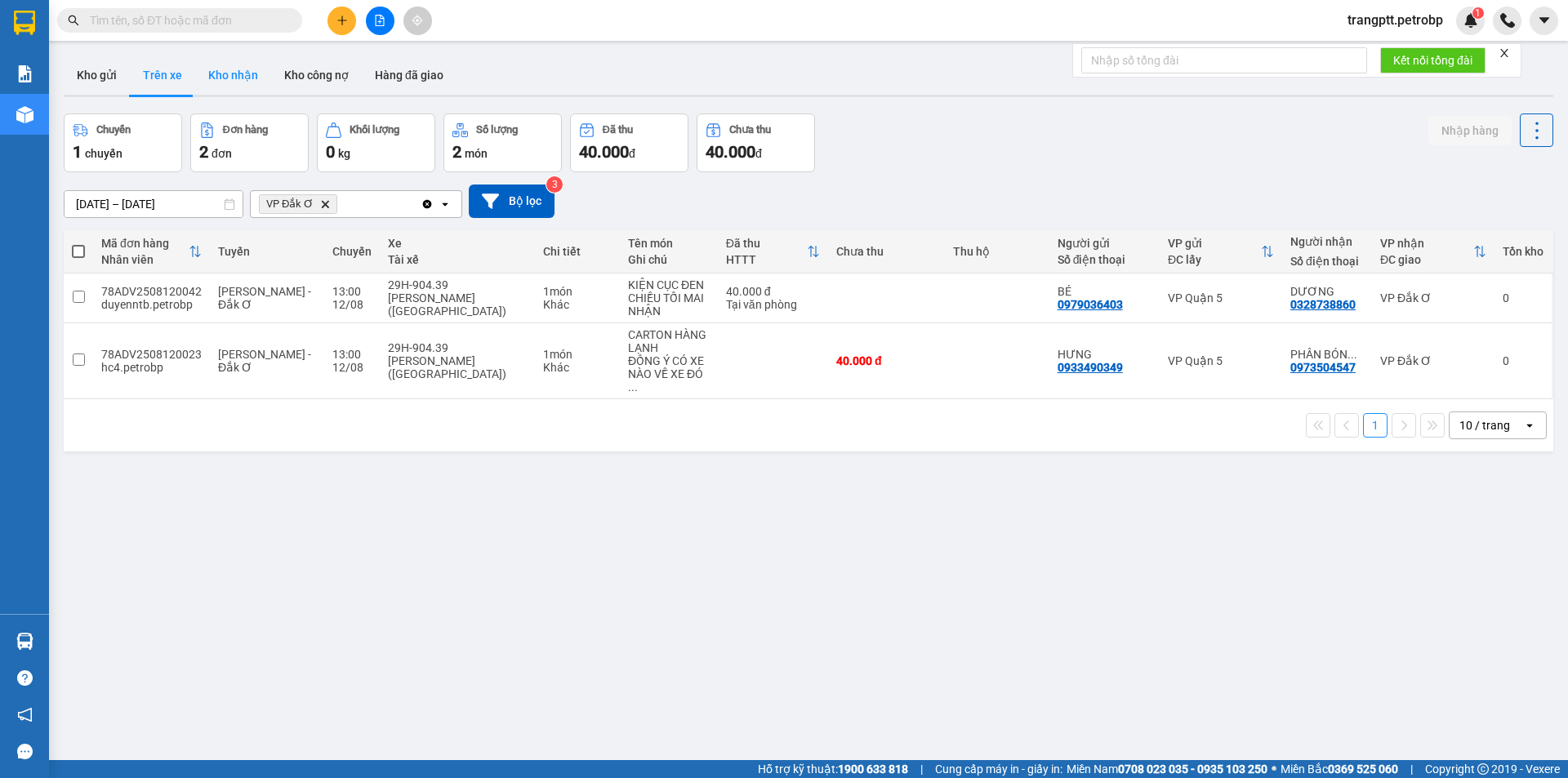
click at [242, 74] on button "Kho nhận" at bounding box center [233, 75] width 76 height 39
type input "[DATE] – [DATE]"
